Goal: Task Accomplishment & Management: Manage account settings

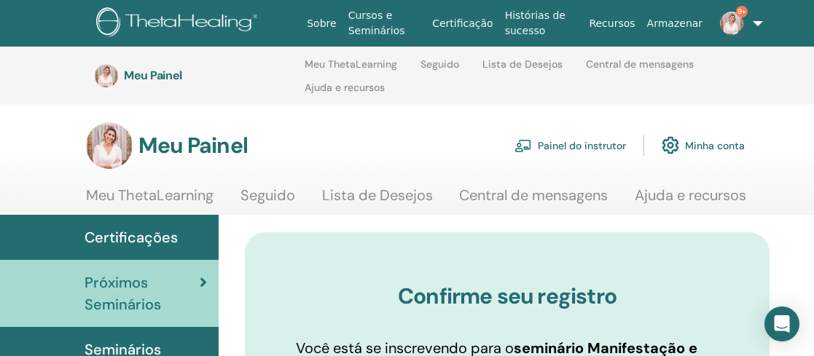
scroll to position [143, 5]
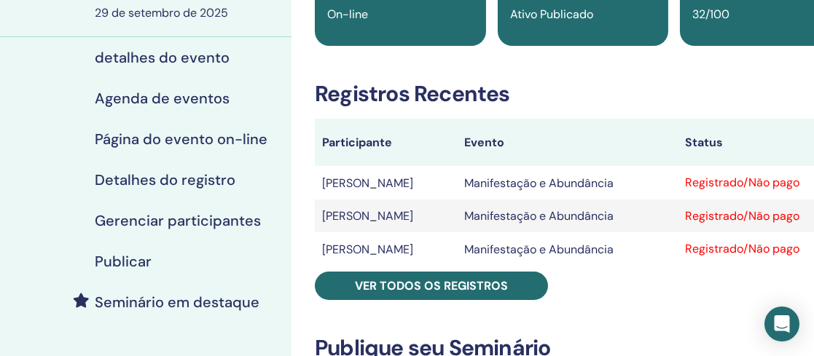
click at [237, 49] on div "detalhes do evento" at bounding box center [146, 57] width 268 height 17
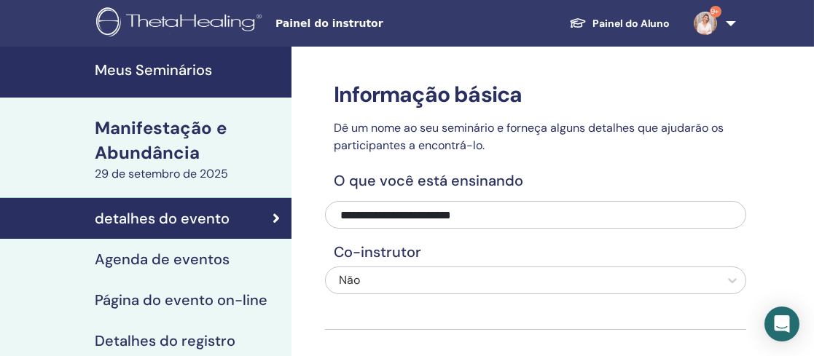
click at [198, 67] on font "Meus Seminários" at bounding box center [153, 70] width 117 height 19
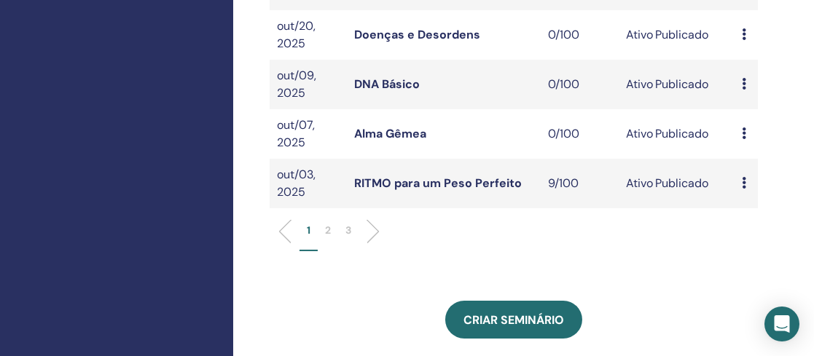
scroll to position [567, 0]
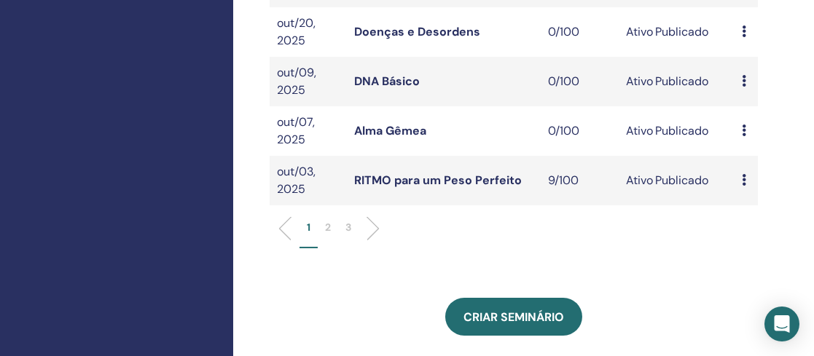
click at [441, 188] on link "RITMO para um Peso Perfeito" at bounding box center [438, 180] width 168 height 15
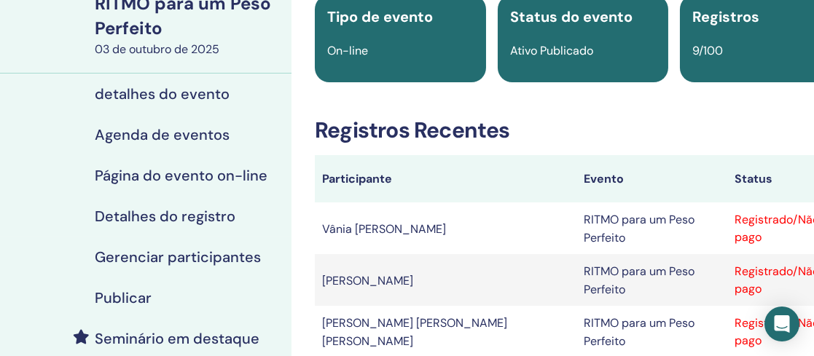
scroll to position [125, 0]
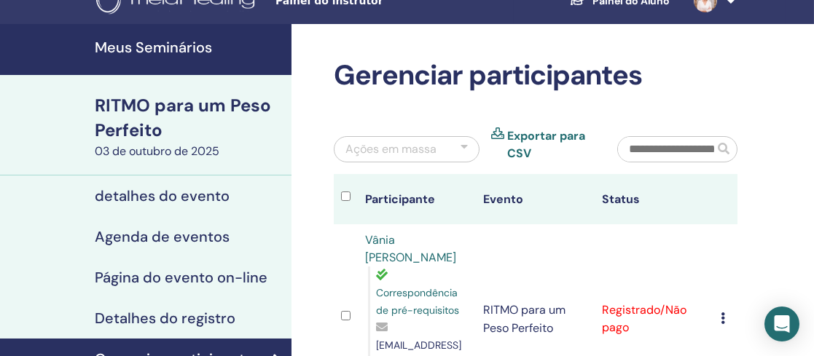
scroll to position [10, 0]
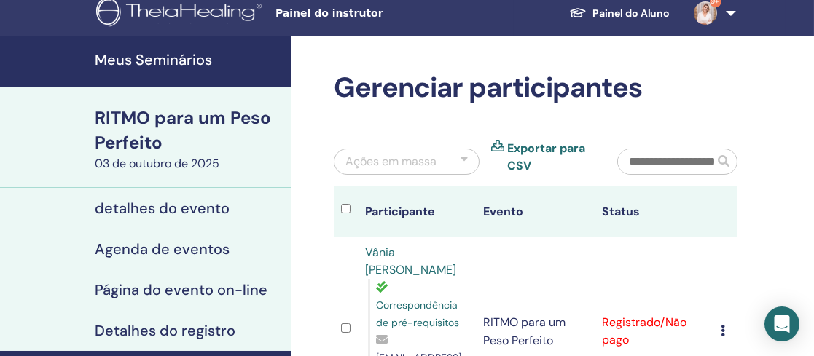
click at [165, 59] on font "Meus Seminários" at bounding box center [153, 59] width 117 height 19
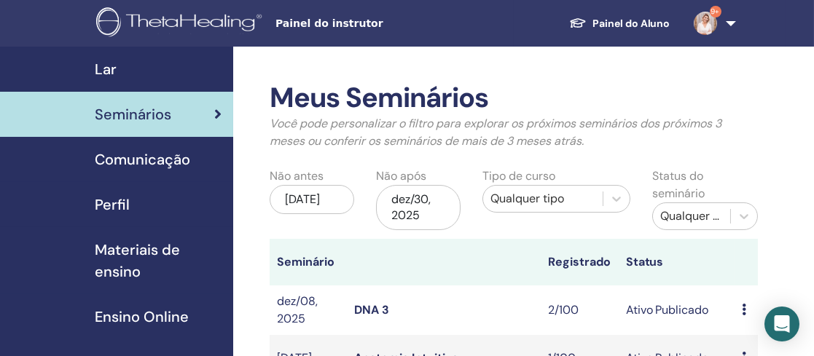
click at [171, 115] on div "Seminários" at bounding box center [117, 115] width 210 height 22
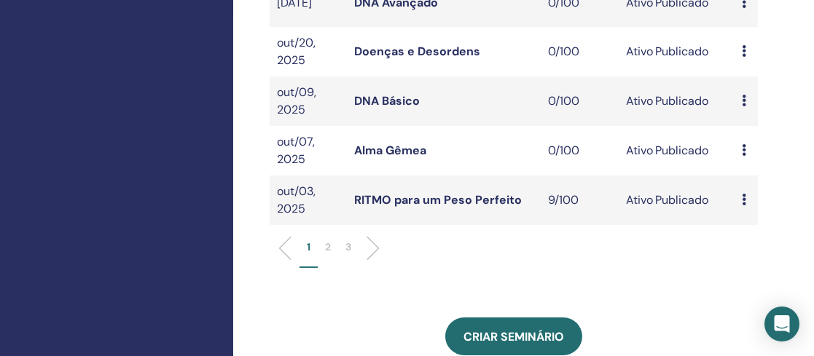
scroll to position [548, 0]
click at [332, 257] on li "2" at bounding box center [328, 253] width 20 height 28
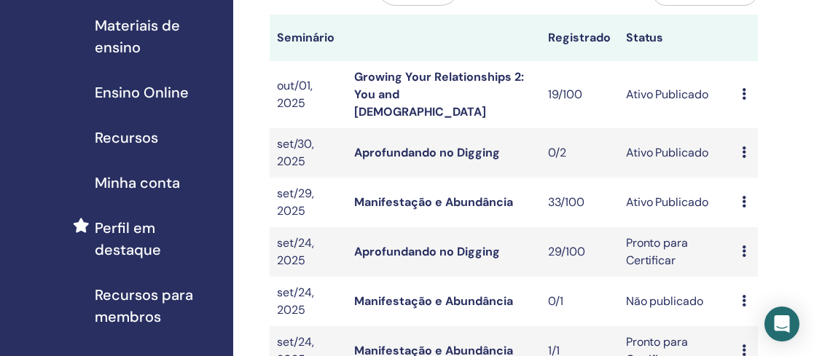
scroll to position [224, 0]
click at [458, 195] on link "Manifestação e Abundância" at bounding box center [433, 202] width 159 height 15
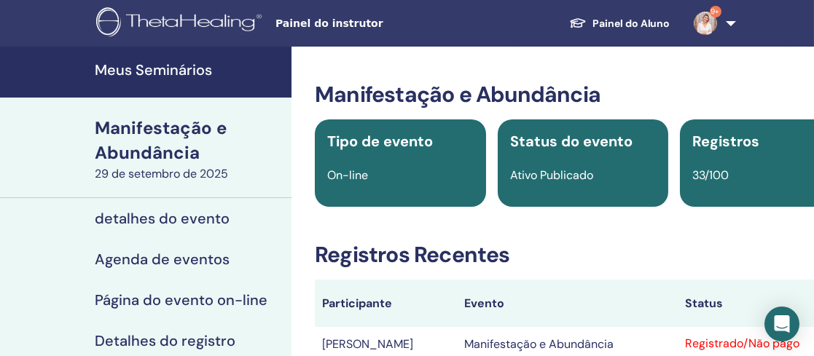
click at [180, 144] on font "Manifestação e Abundância" at bounding box center [161, 140] width 132 height 47
click at [152, 72] on font "Meus Seminários" at bounding box center [153, 70] width 117 height 19
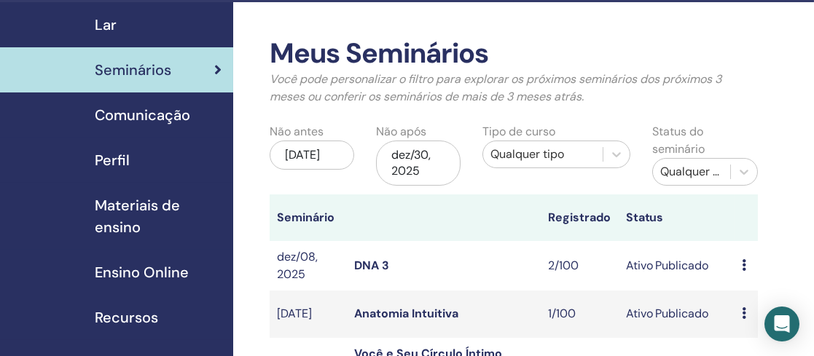
scroll to position [44, 0]
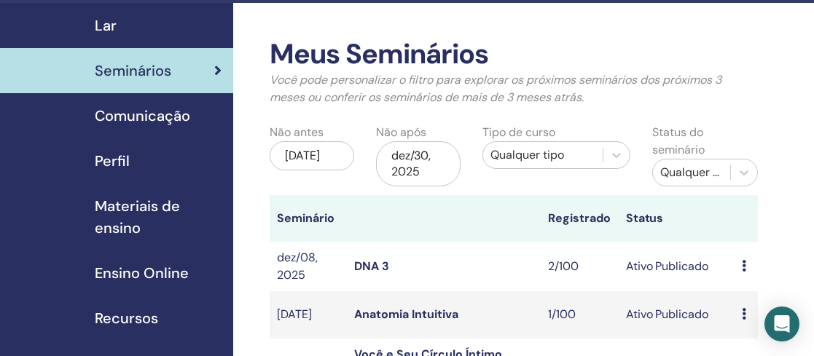
click at [152, 72] on span "Seminários" at bounding box center [133, 71] width 77 height 22
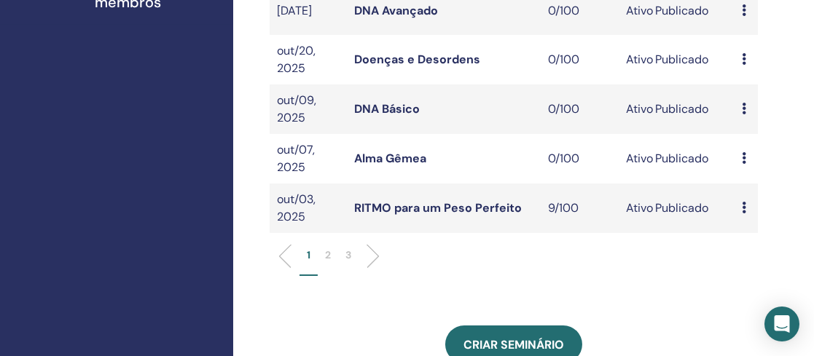
scroll to position [538, 0]
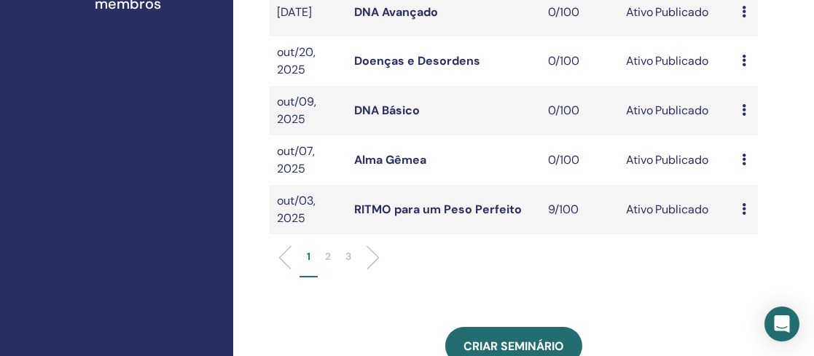
click at [330, 263] on p "2" at bounding box center [328, 256] width 6 height 15
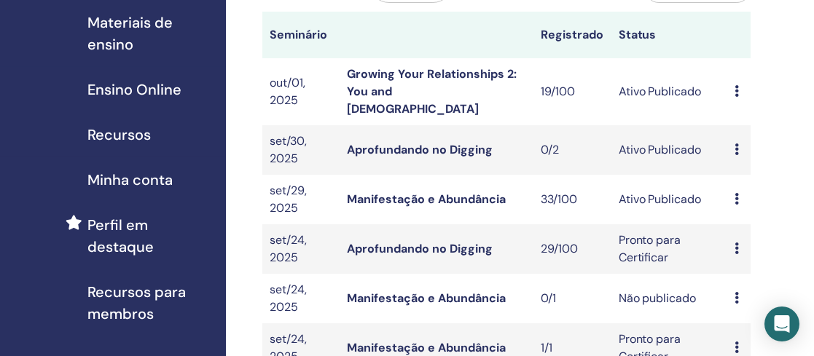
scroll to position [227, 7]
click at [465, 192] on link "Manifestação e Abundância" at bounding box center [426, 199] width 159 height 15
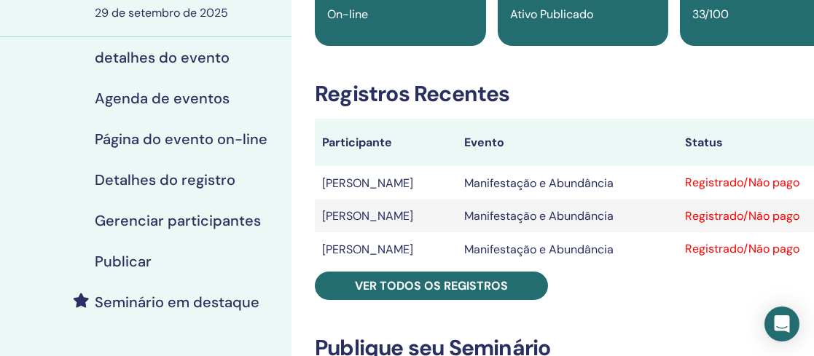
scroll to position [162, 0]
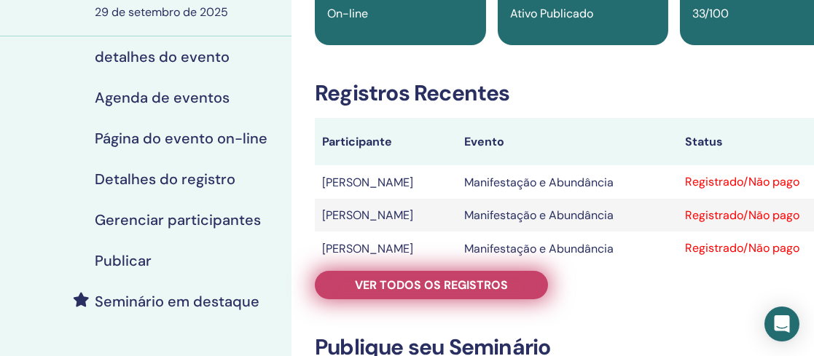
click at [462, 286] on font "Ver todos os registros" at bounding box center [431, 285] width 153 height 15
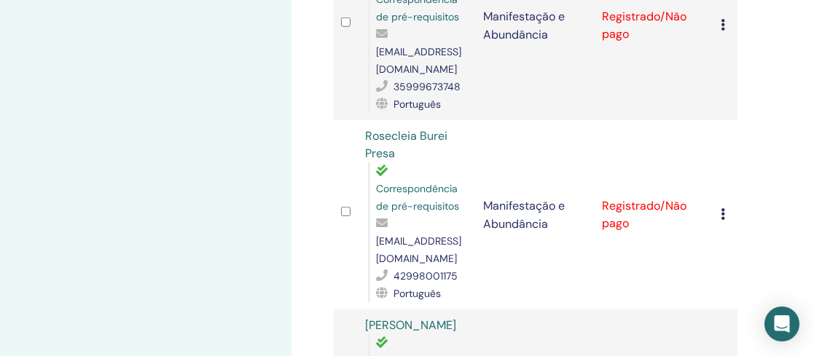
scroll to position [2611, 0]
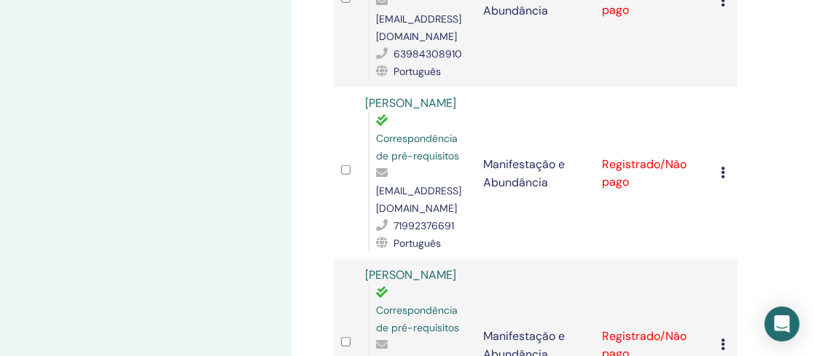
scroll to position [3362, 0]
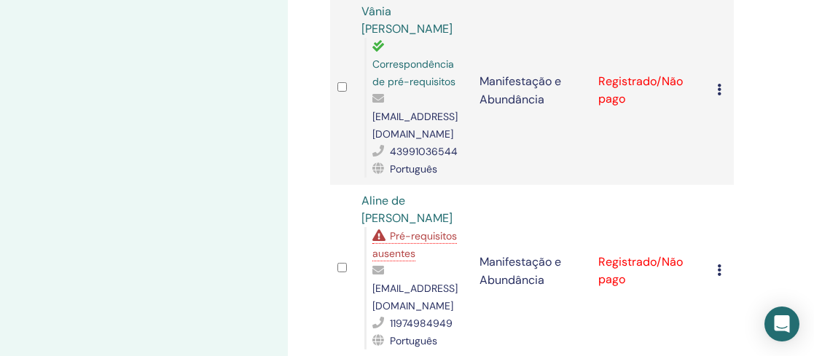
scroll to position [1181, 4]
